Goal: Task Accomplishment & Management: Manage account settings

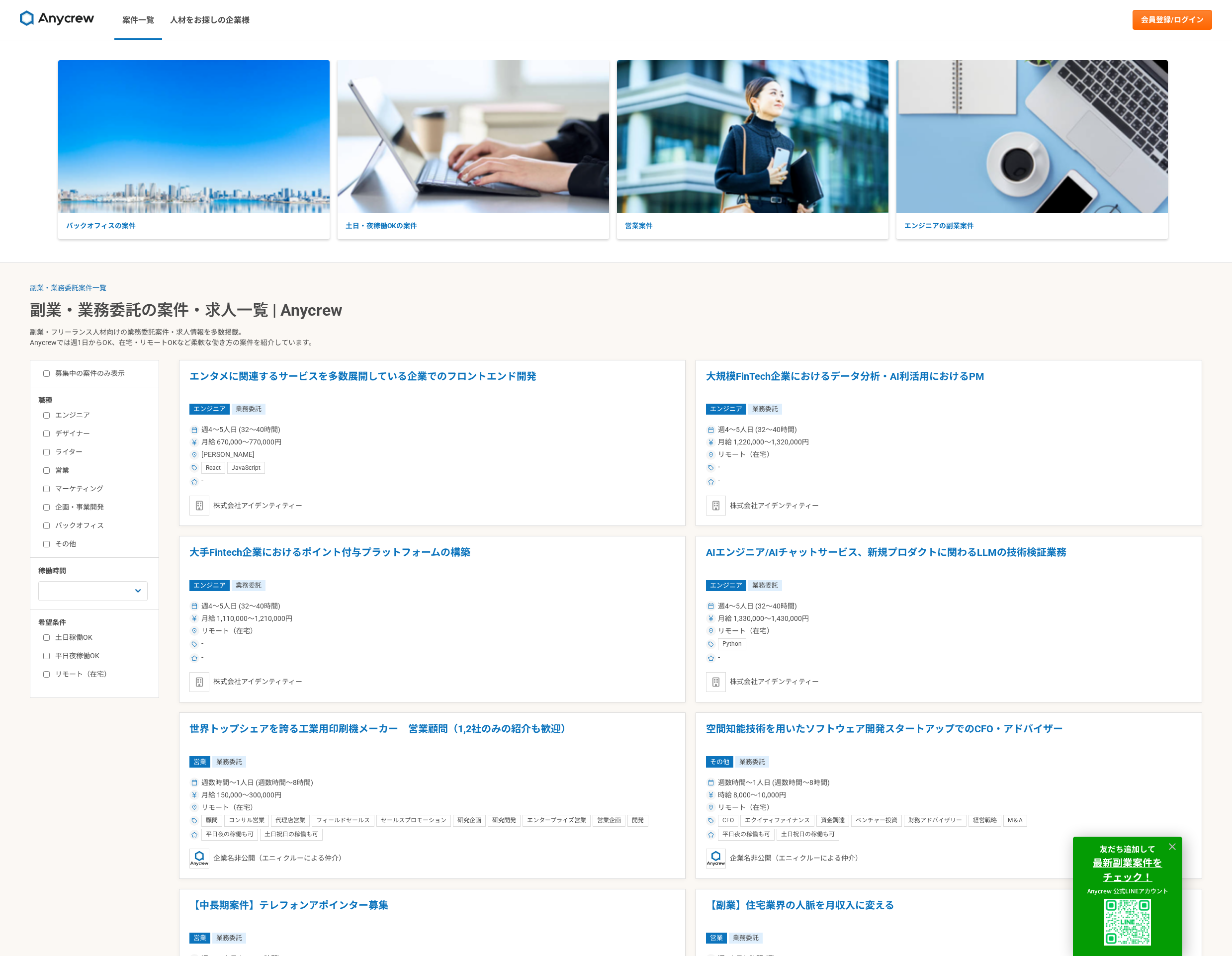
click at [83, 435] on label "デザイナー" at bounding box center [100, 434] width 115 height 11
click at [50, 435] on input "デザイナー" at bounding box center [46, 434] width 7 height 7
checkbox input "true"
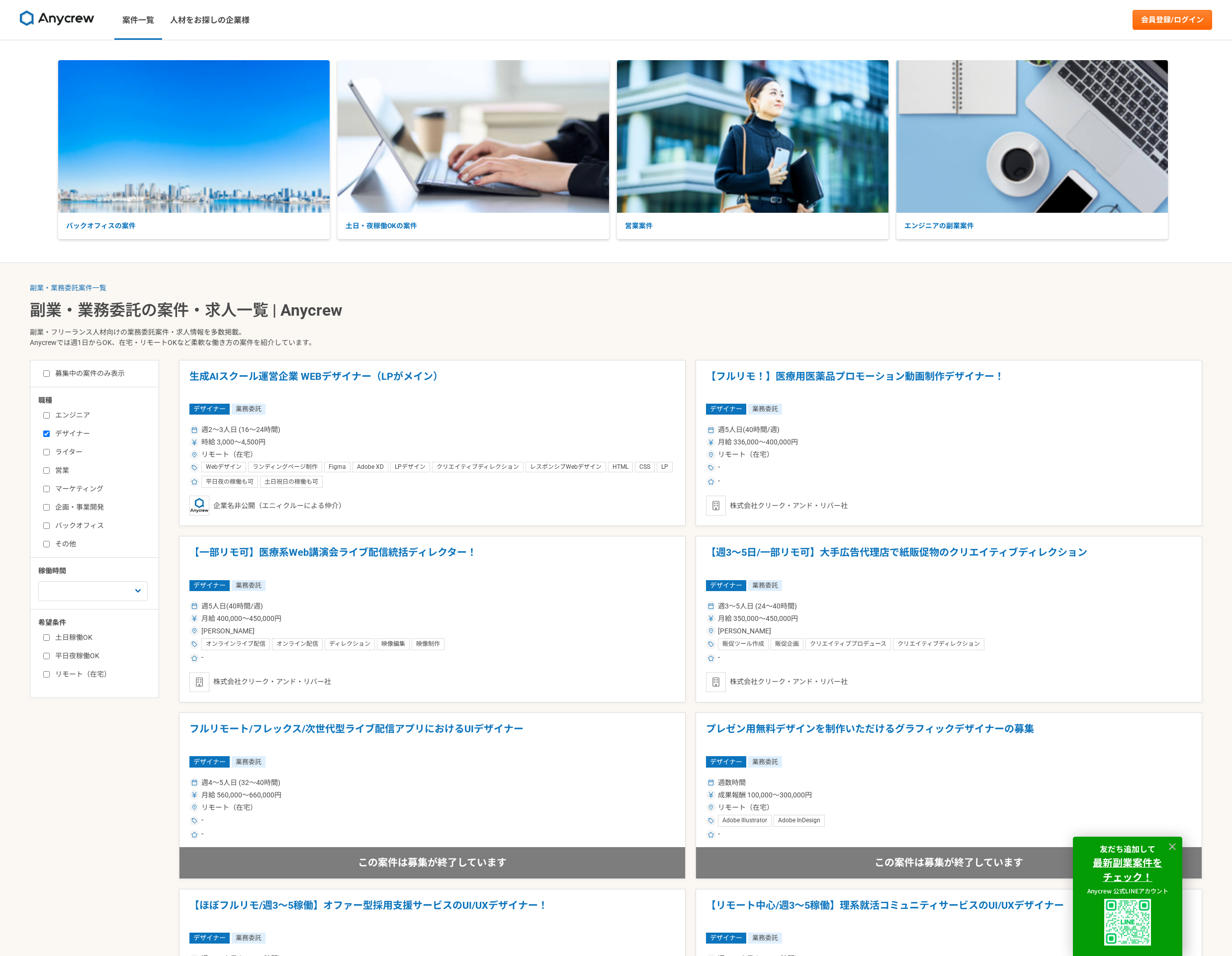
click at [79, 452] on label "ライター" at bounding box center [100, 452] width 115 height 11
click at [50, 452] on input "ライター" at bounding box center [46, 452] width 7 height 7
checkbox input "true"
click at [117, 375] on label "募集中の案件のみ表示" at bounding box center [84, 373] width 82 height 11
click at [50, 375] on input "募集中の案件のみ表示" at bounding box center [46, 374] width 7 height 7
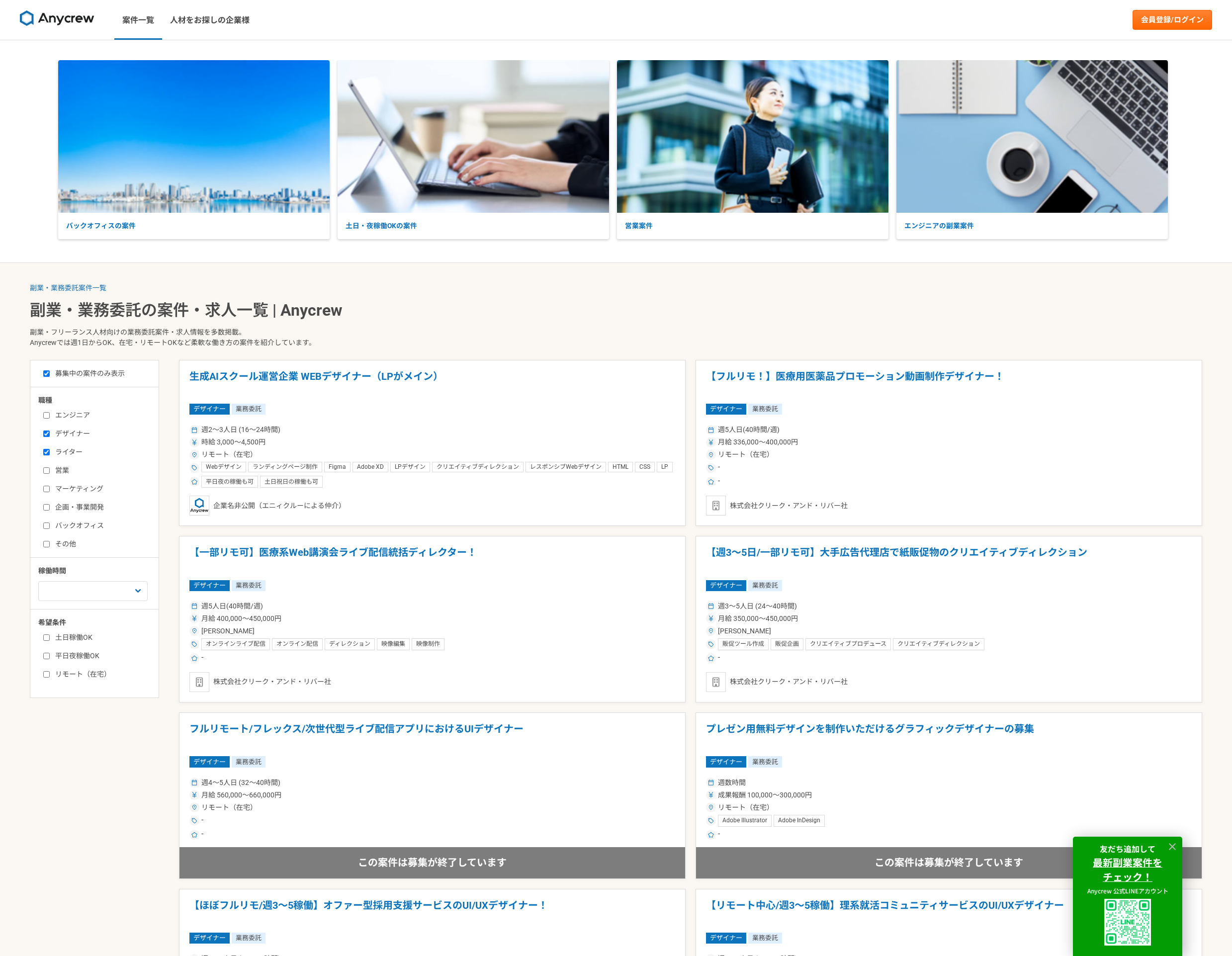
checkbox input "true"
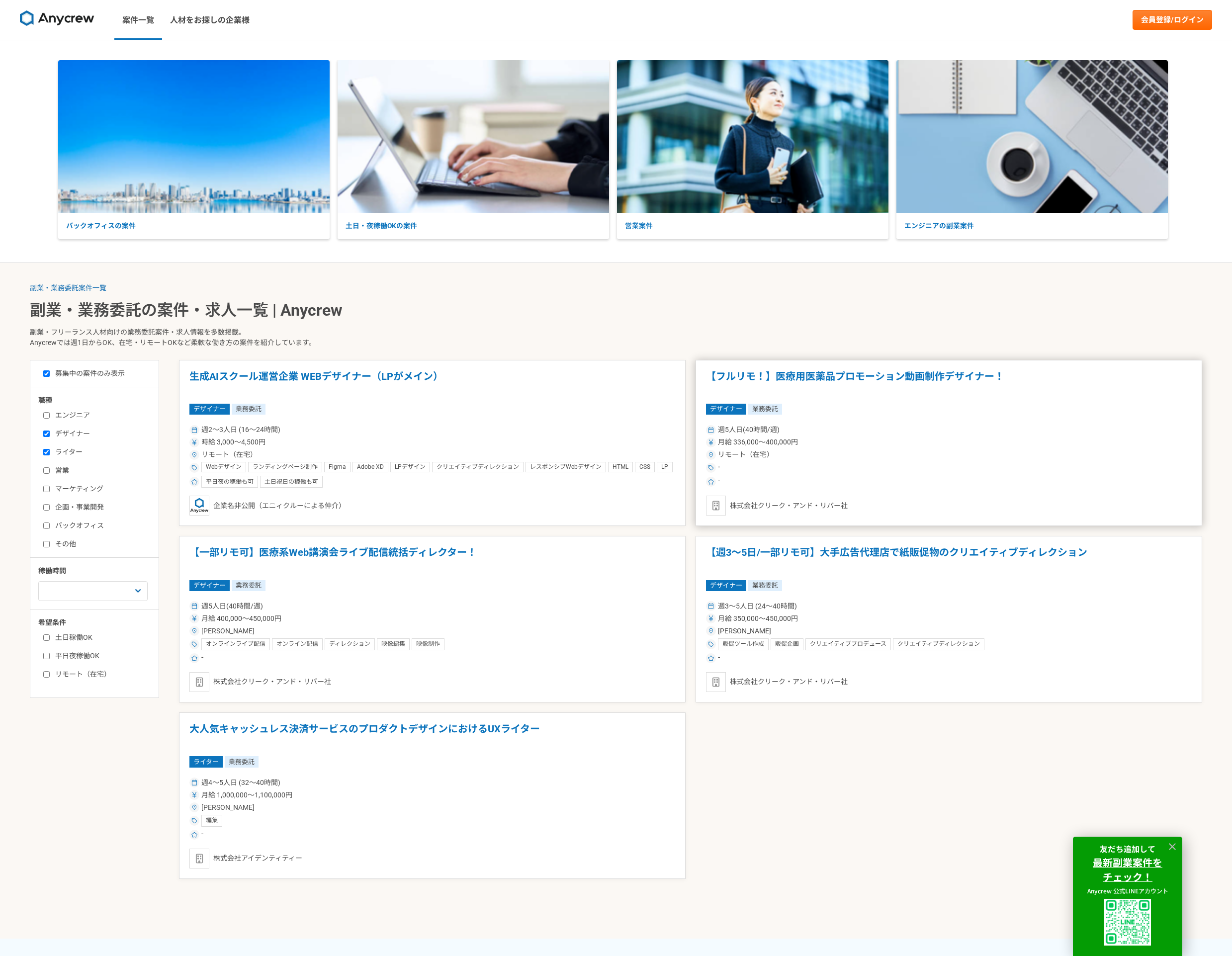
click at [885, 396] on article "【フルリモ！】医療用医薬品プロモーション動画制作デザイナー！ デザイナー 業務委託 週5人日(40時間/週) 月給 336,000〜400,000円 リモート…" at bounding box center [949, 443] width 507 height 167
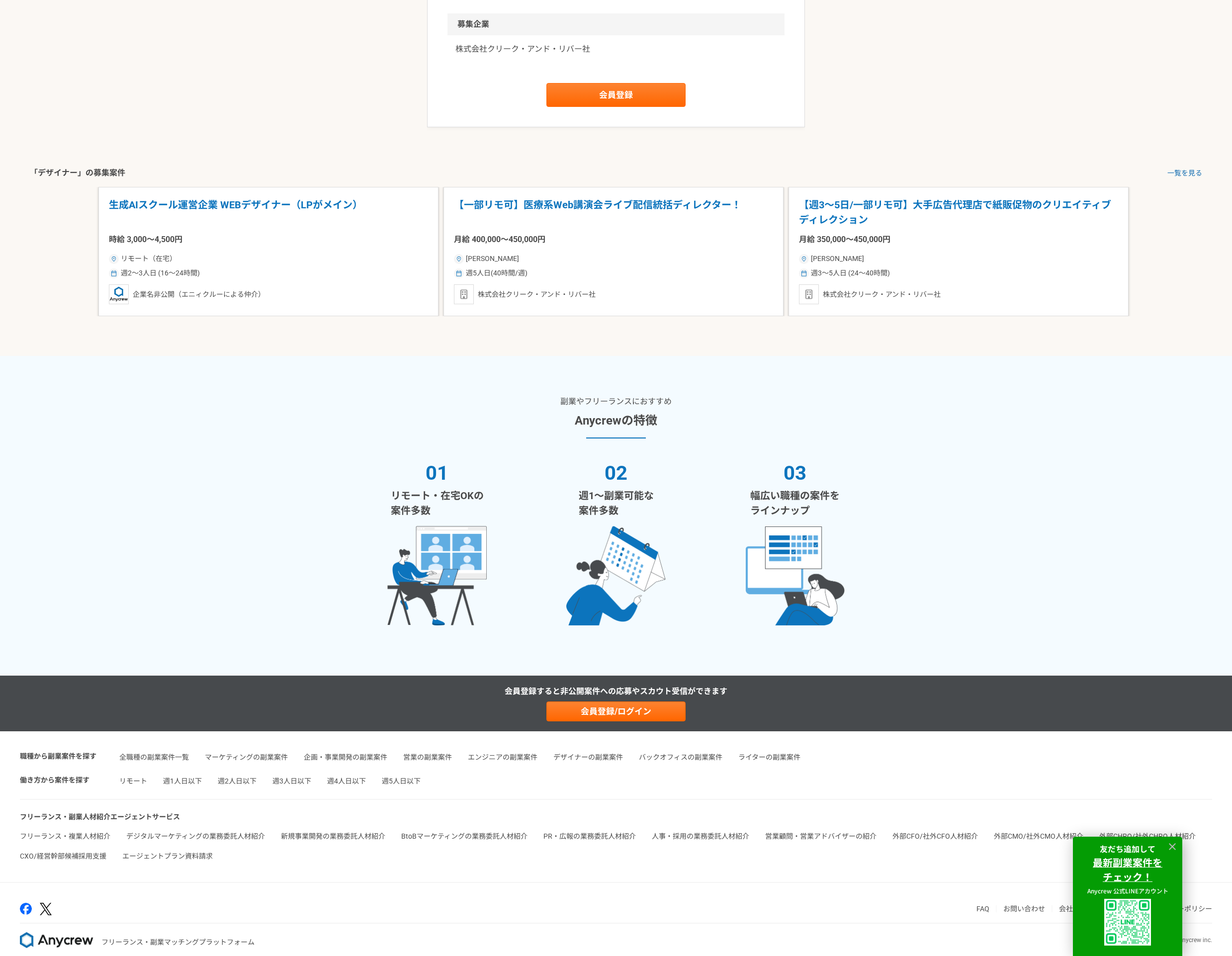
scroll to position [1456, 0]
click at [627, 706] on link "会員登録/ログイン" at bounding box center [616, 712] width 139 height 20
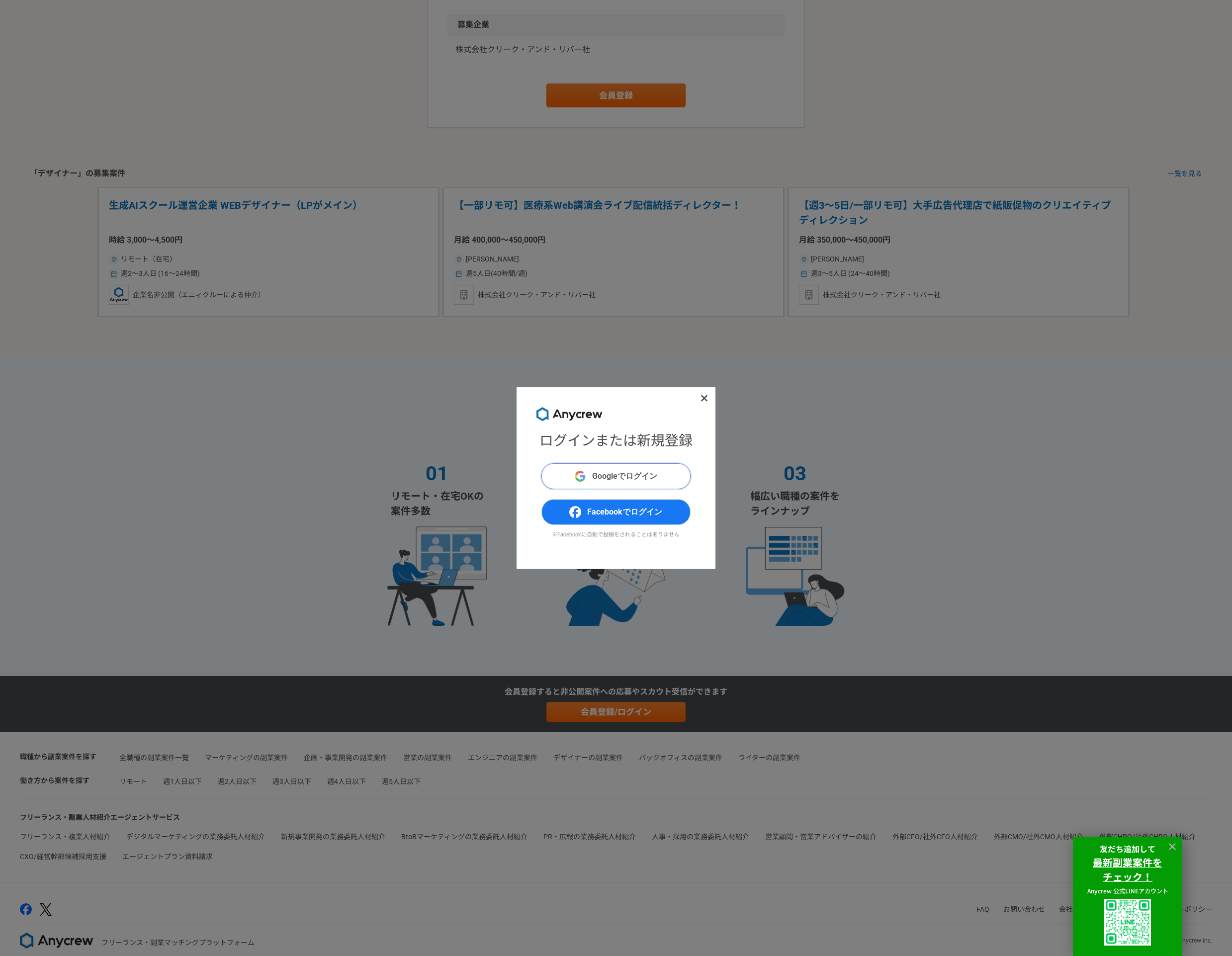
click at [655, 474] on span "Googleでログイン" at bounding box center [625, 476] width 65 height 12
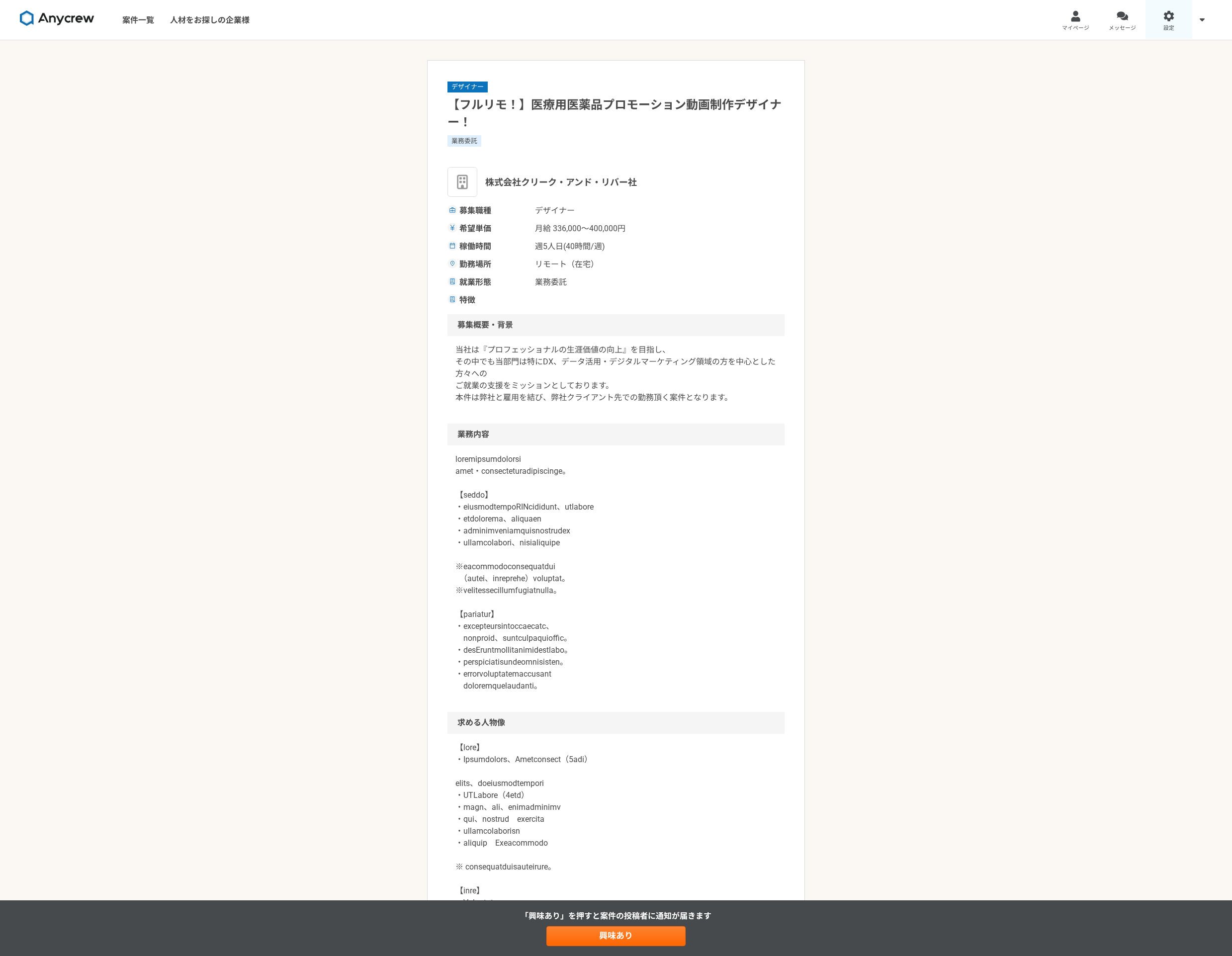
click at [1176, 21] on link "設定" at bounding box center [1169, 20] width 47 height 40
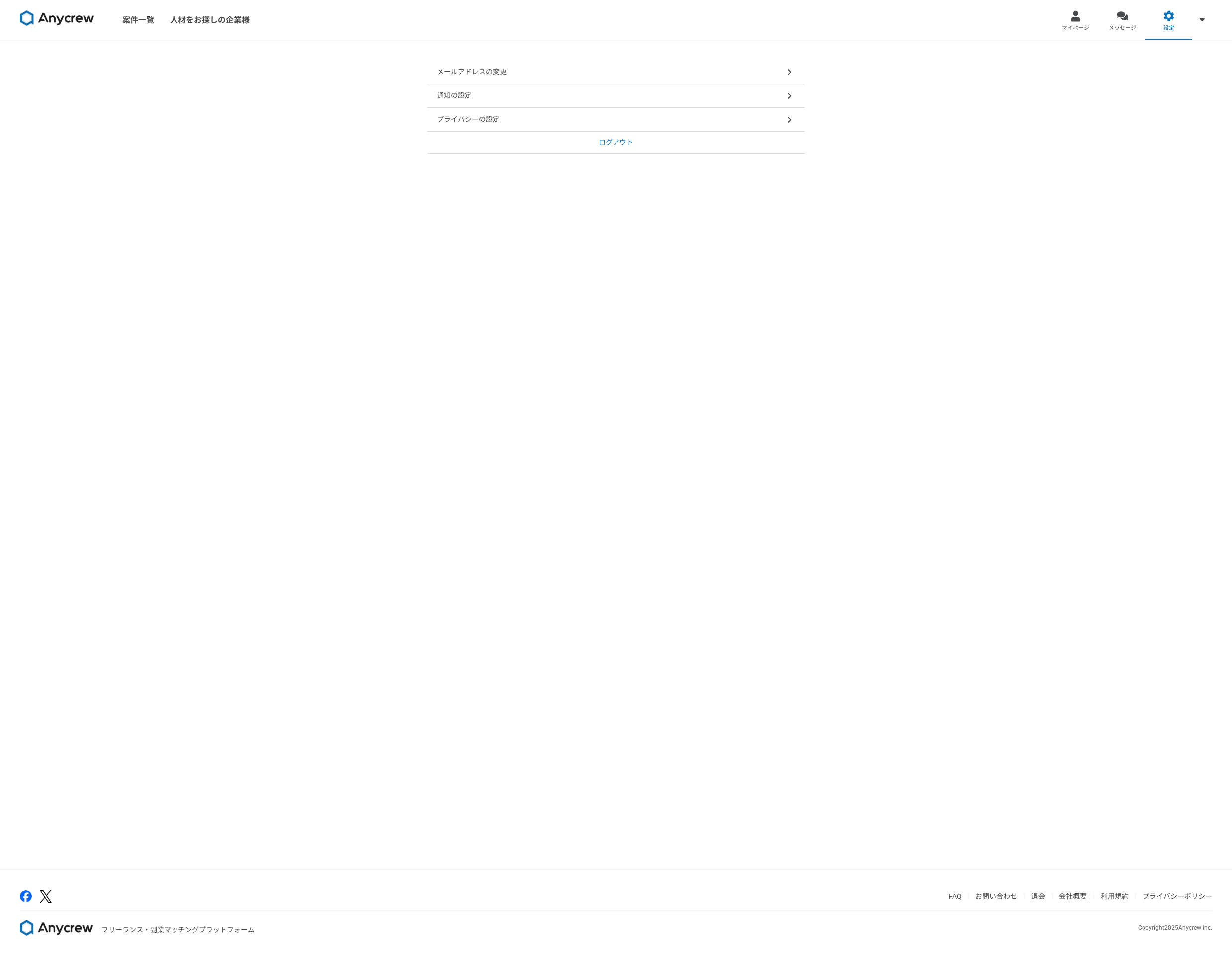
click at [543, 97] on div "通知の設定" at bounding box center [616, 96] width 378 height 24
click at [777, 84] on label at bounding box center [781, 84] width 28 height 20
click at [444, 81] on input "checkbox" at bounding box center [440, 78] width 7 height 7
checkbox input "false"
click at [609, 173] on button "保存" at bounding box center [616, 172] width 139 height 24
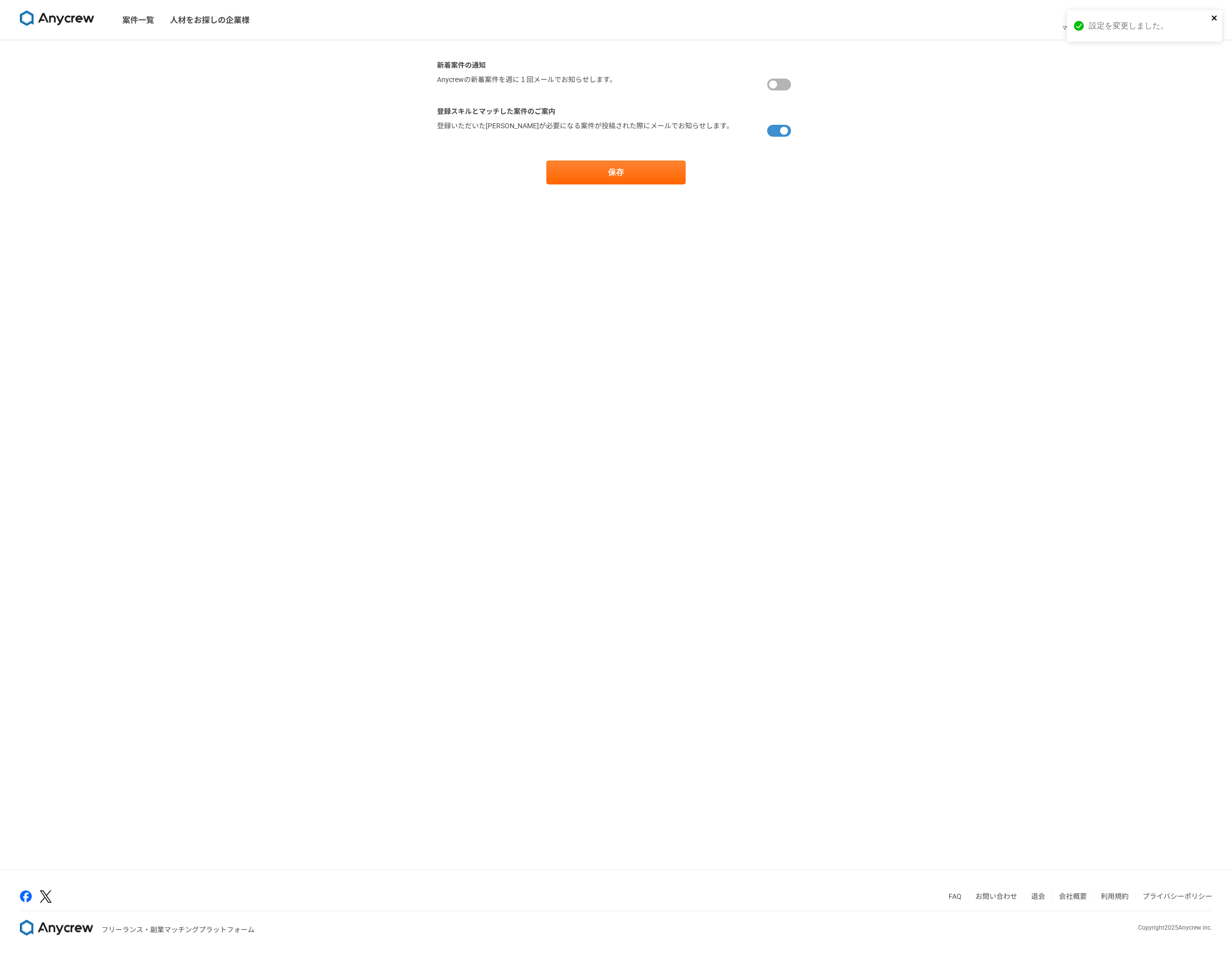
click at [1214, 17] on icon "close" at bounding box center [1215, 18] width 7 height 8
click at [1127, 21] on link "メッセージ" at bounding box center [1123, 20] width 47 height 40
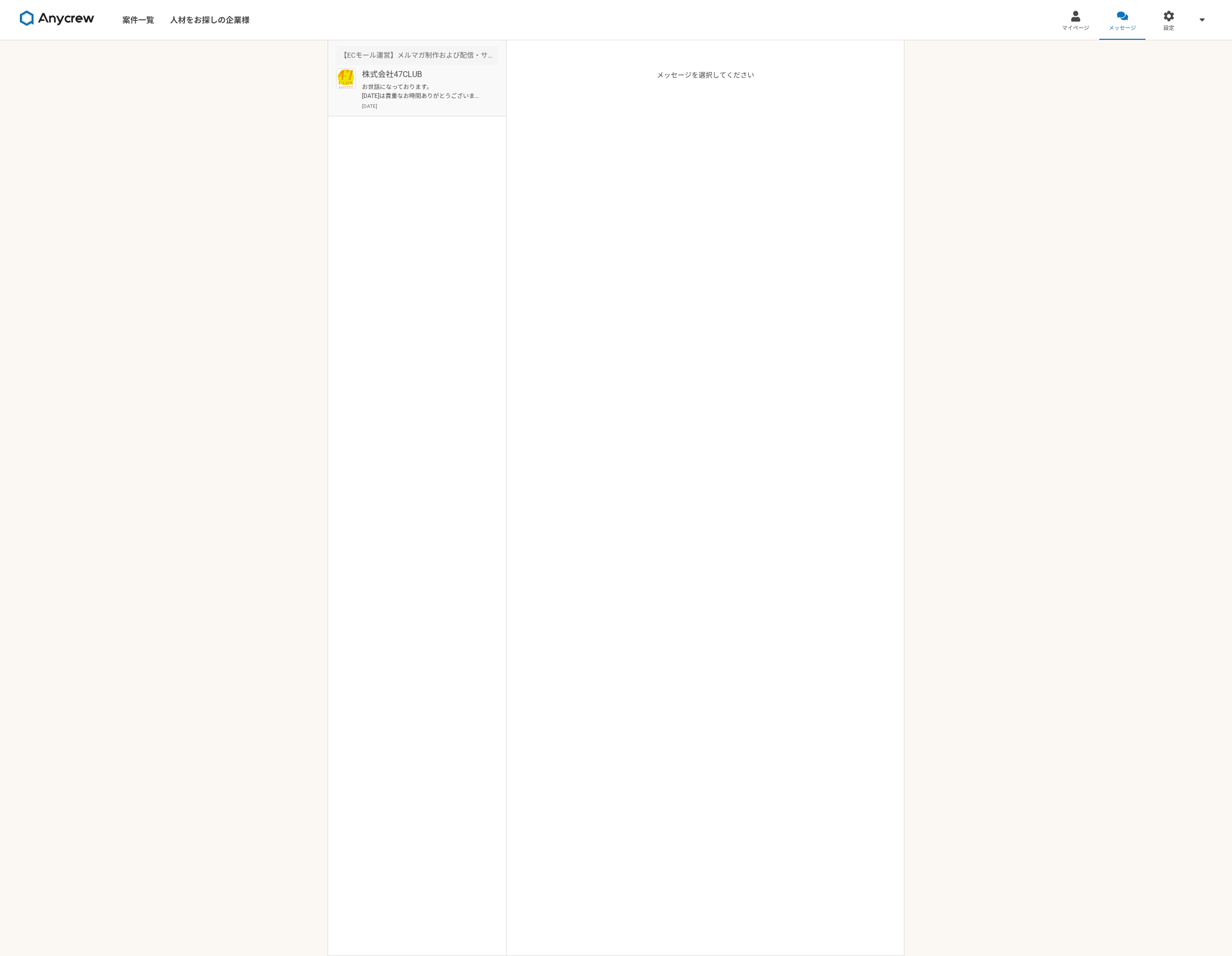
click at [441, 83] on p "お世話になっております。 昨日は貴重なお時間ありがとうございました。 フォーム登録は完了いたしました。 また、ご参考までに、ご面談の際に一部共有させていただい…" at bounding box center [424, 92] width 123 height 18
